Goal: Transaction & Acquisition: Purchase product/service

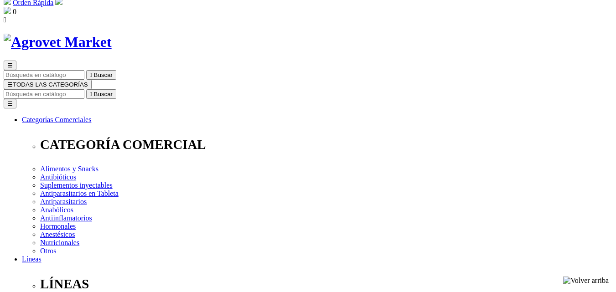
scroll to position [46, 0]
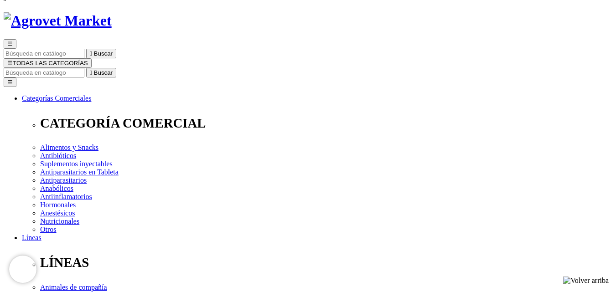
radio input "true"
select select "0"
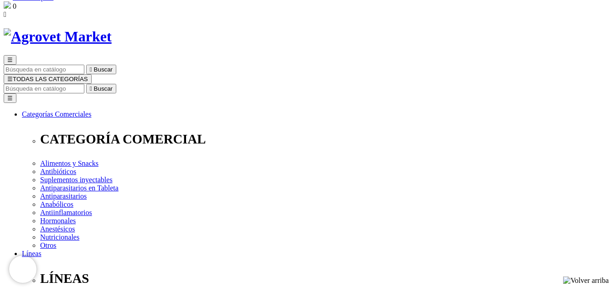
scroll to position [91, 0]
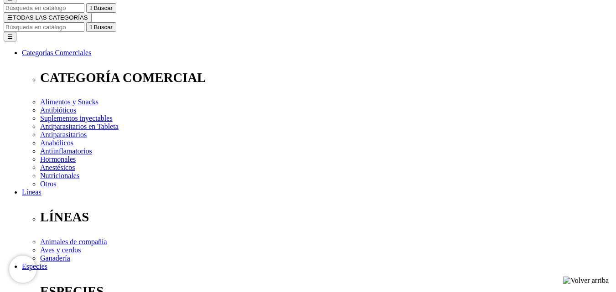
radio input "true"
select select "33"
